Goal: Navigation & Orientation: Understand site structure

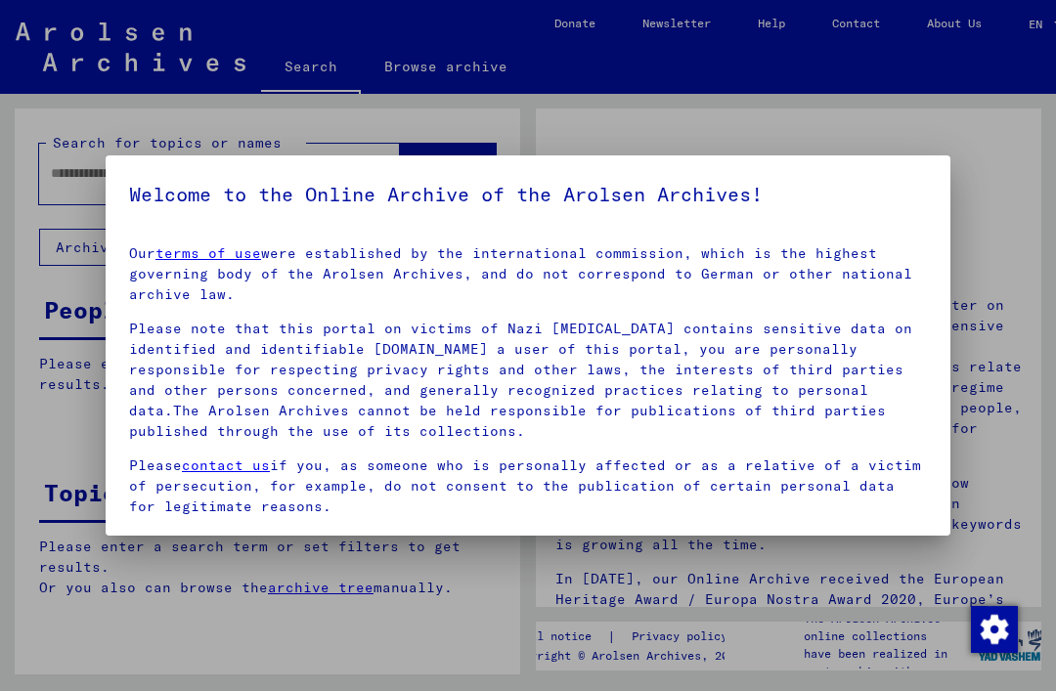
click at [88, 321] on div at bounding box center [528, 345] width 1056 height 691
click at [84, 326] on div at bounding box center [528, 345] width 1056 height 691
click at [927, 197] on mat-dialog-container "Welcome to the Online Archive of the Arolsen Archives! Our terms of use were es…" at bounding box center [528, 345] width 845 height 380
click at [915, 186] on h5 "Welcome to the Online Archive of the Arolsen Archives!" at bounding box center [528, 194] width 798 height 31
click at [936, 179] on mat-dialog-container "Welcome to the Online Archive of the Arolsen Archives! Our terms of use were es…" at bounding box center [528, 345] width 845 height 380
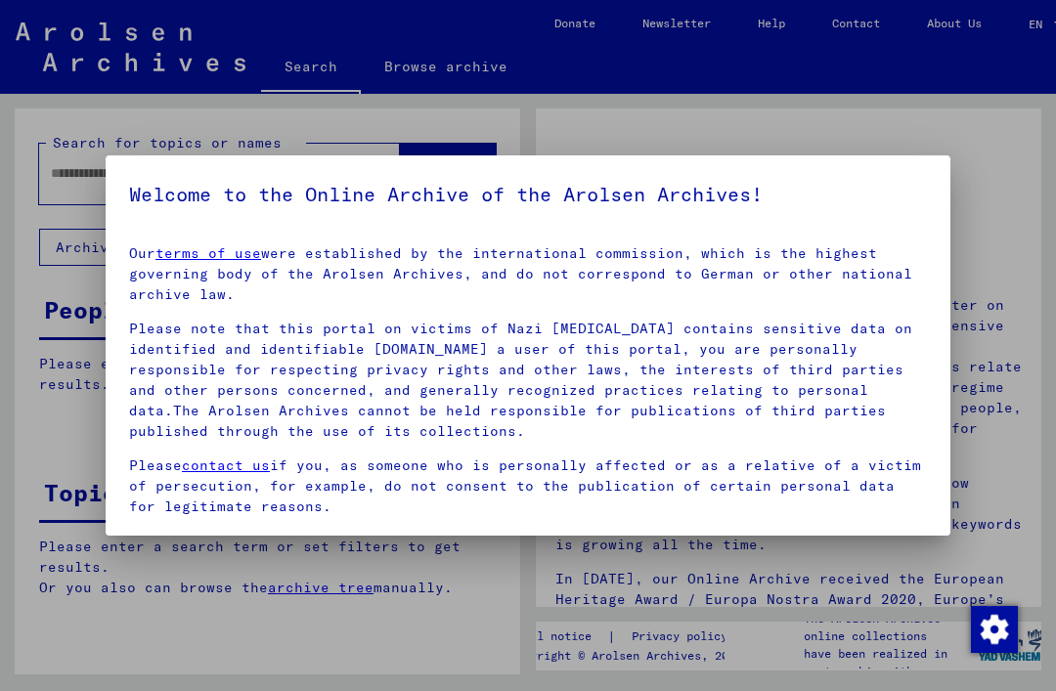
click at [940, 163] on mat-dialog-container "Welcome to the Online Archive of the Arolsen Archives! Our terms of use were es…" at bounding box center [528, 345] width 845 height 380
click at [996, 621] on img "button" at bounding box center [994, 629] width 47 height 47
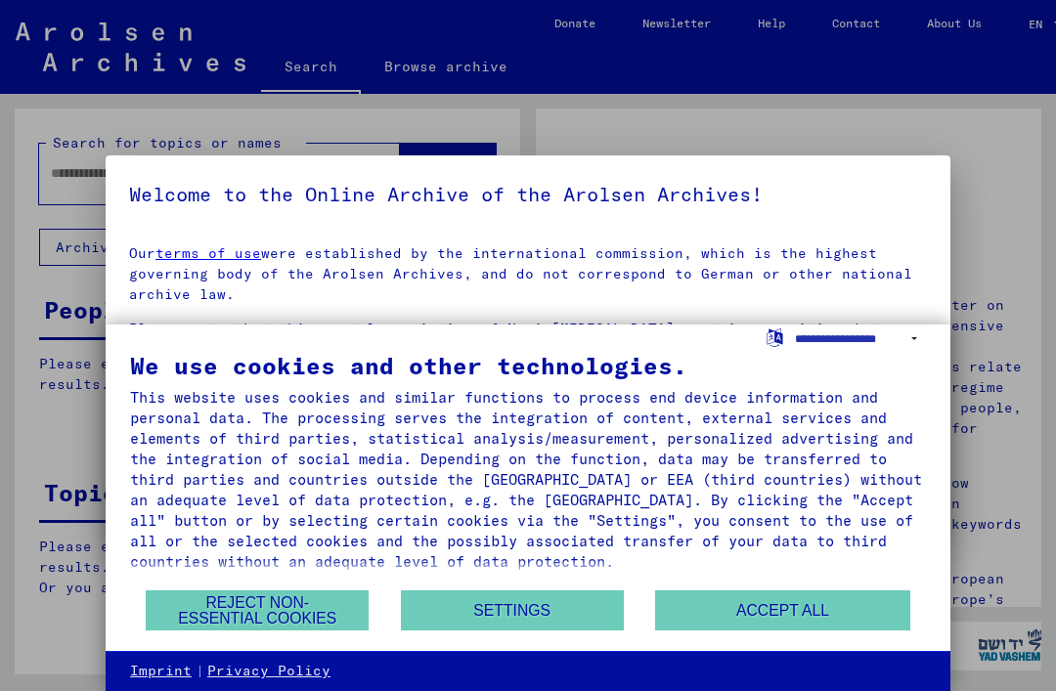
click at [874, 621] on button "Accept all" at bounding box center [782, 611] width 254 height 40
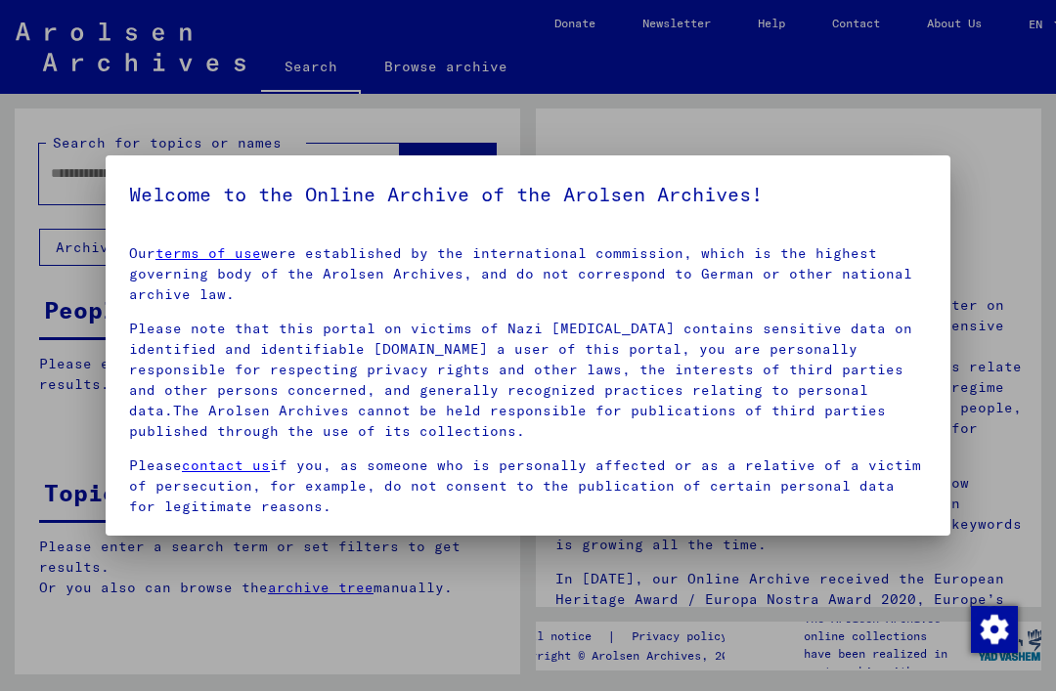
click at [86, 153] on div at bounding box center [528, 345] width 1056 height 691
click at [74, 176] on div at bounding box center [528, 345] width 1056 height 691
click at [475, 79] on div at bounding box center [528, 345] width 1056 height 691
click at [90, 43] on div at bounding box center [528, 345] width 1056 height 691
